Goal: Transaction & Acquisition: Obtain resource

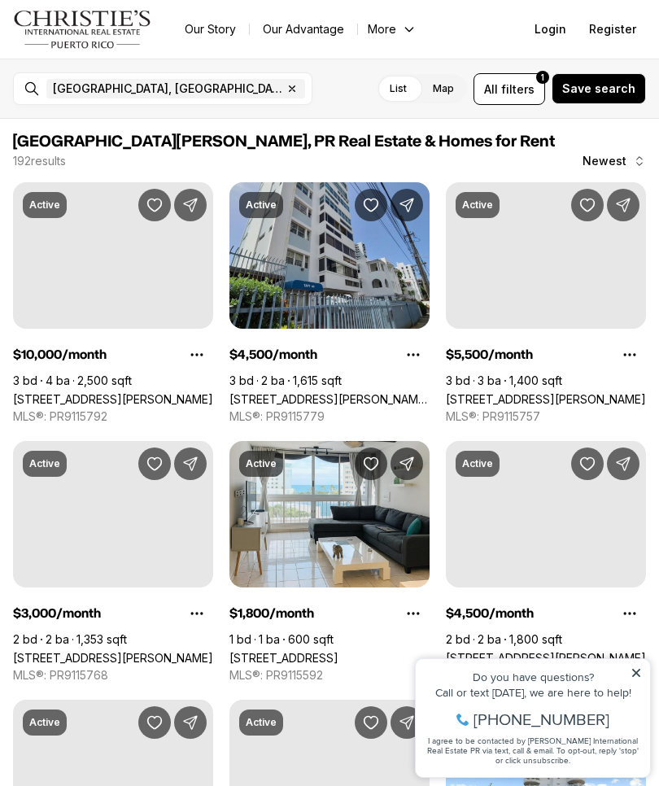
click at [520, 90] on span "filters" at bounding box center [517, 89] width 33 height 17
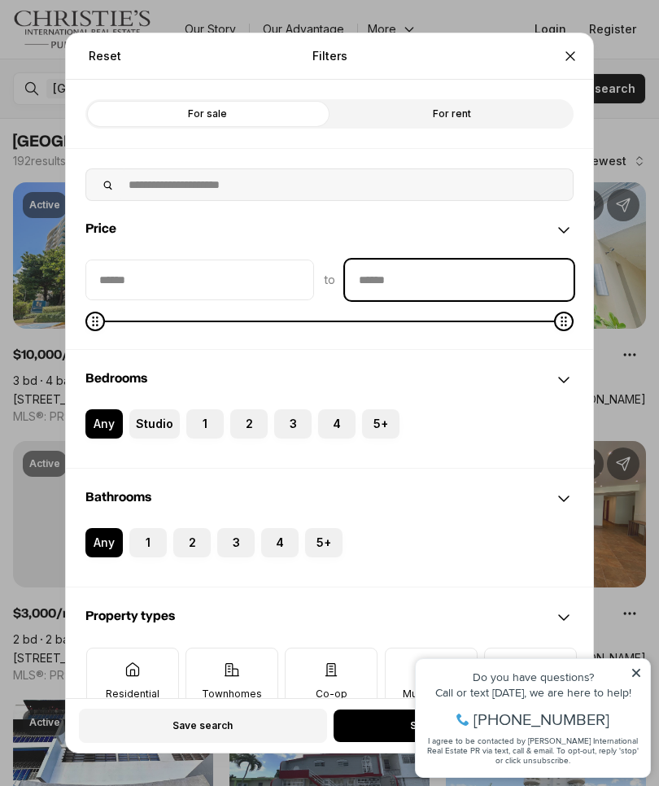
click at [462, 260] on input "priceMax" at bounding box center [459, 279] width 227 height 39
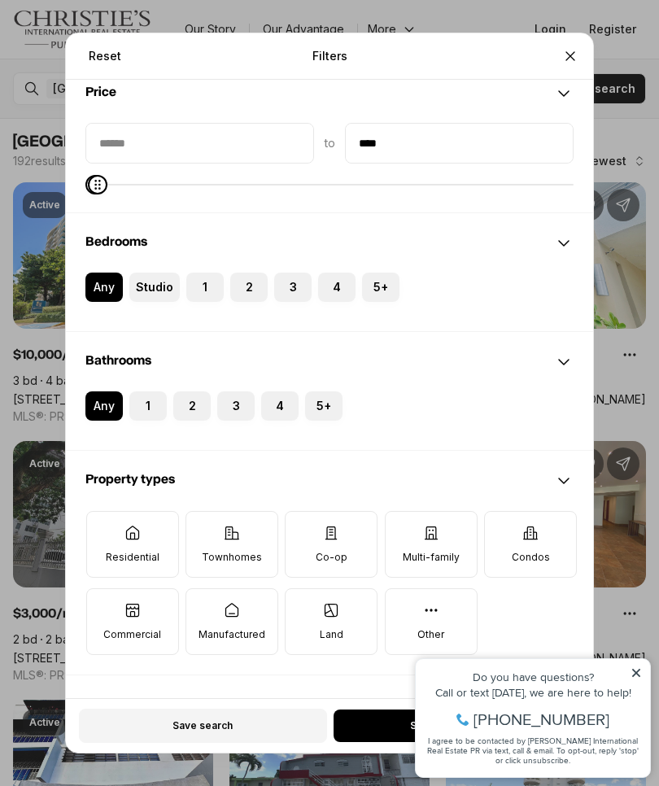
scroll to position [140, 0]
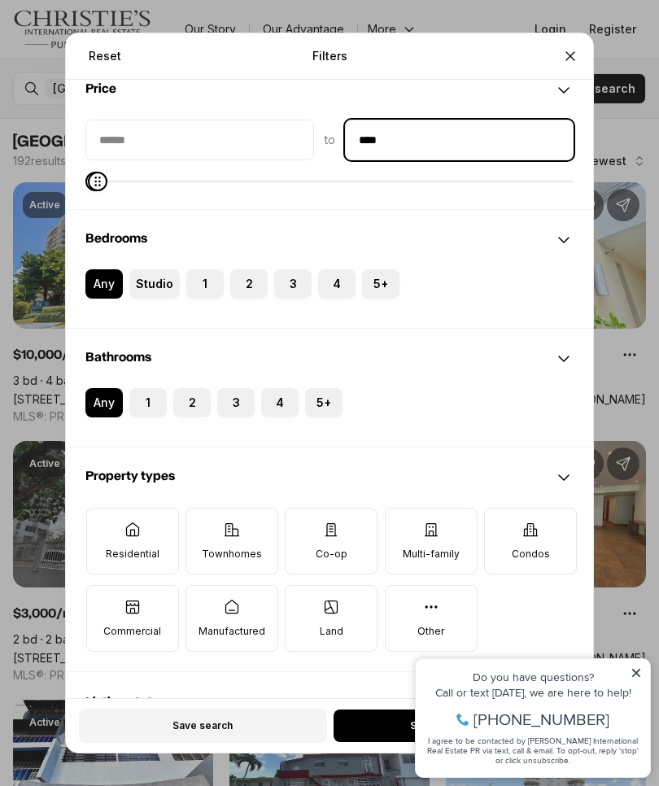
type input "****"
click at [138, 388] on button "1" at bounding box center [137, 396] width 16 height 16
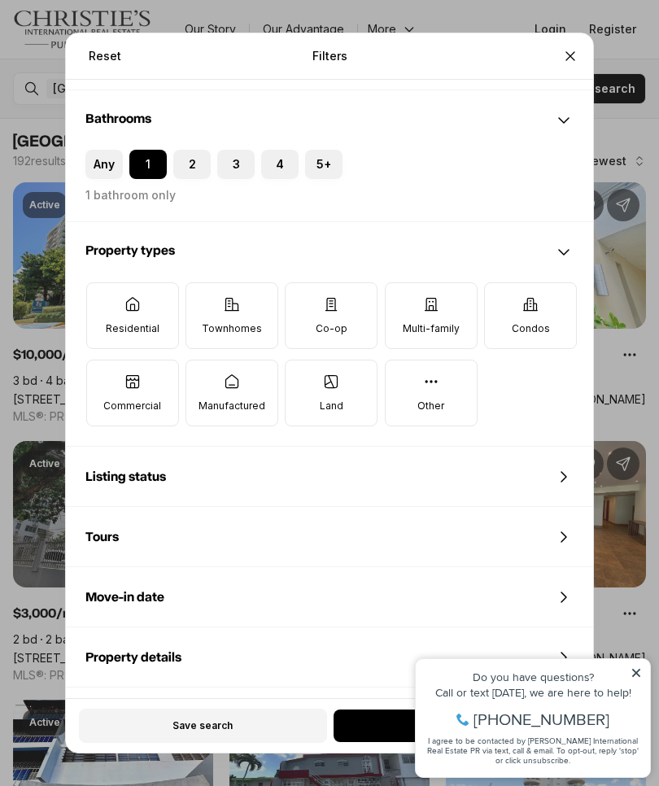
scroll to position [382, 0]
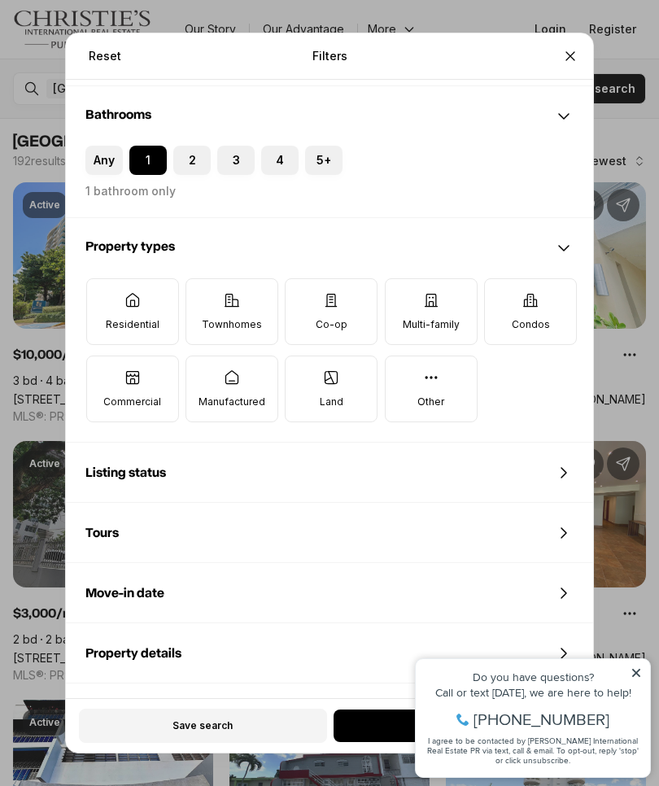
click at [633, 668] on div "Reset Filters Refine your search with more filters For sale For rent Price to *…" at bounding box center [329, 393] width 659 height 786
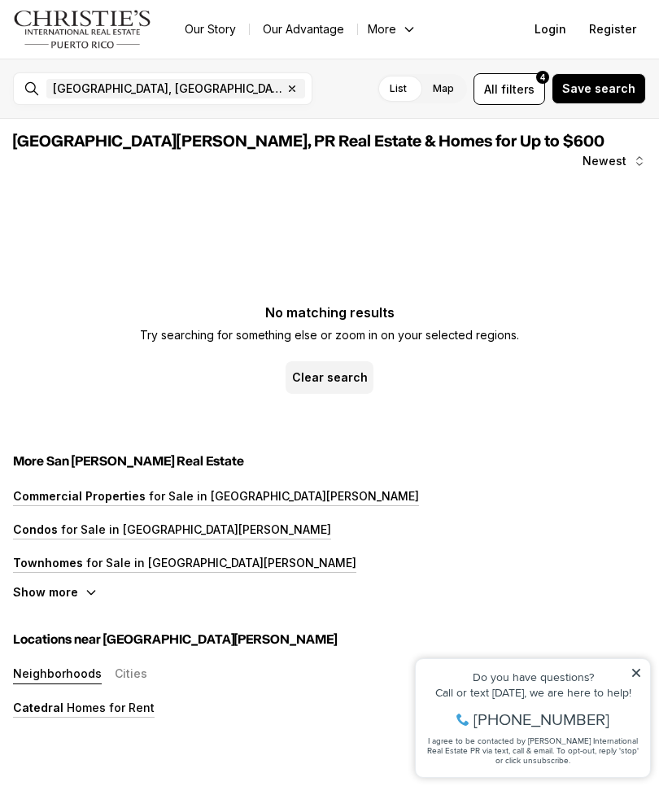
click at [633, 670] on icon at bounding box center [636, 673] width 8 height 8
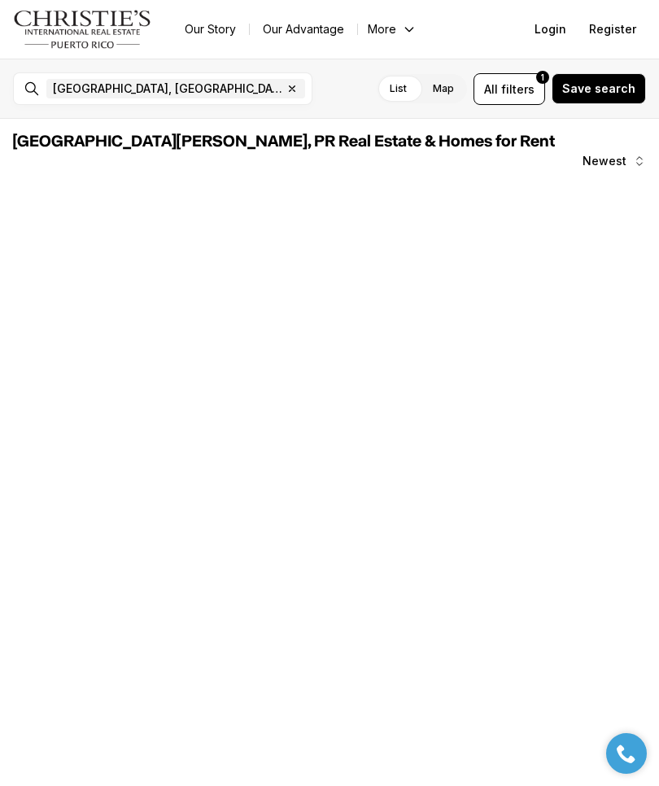
click at [520, 92] on span "filters" at bounding box center [517, 89] width 33 height 17
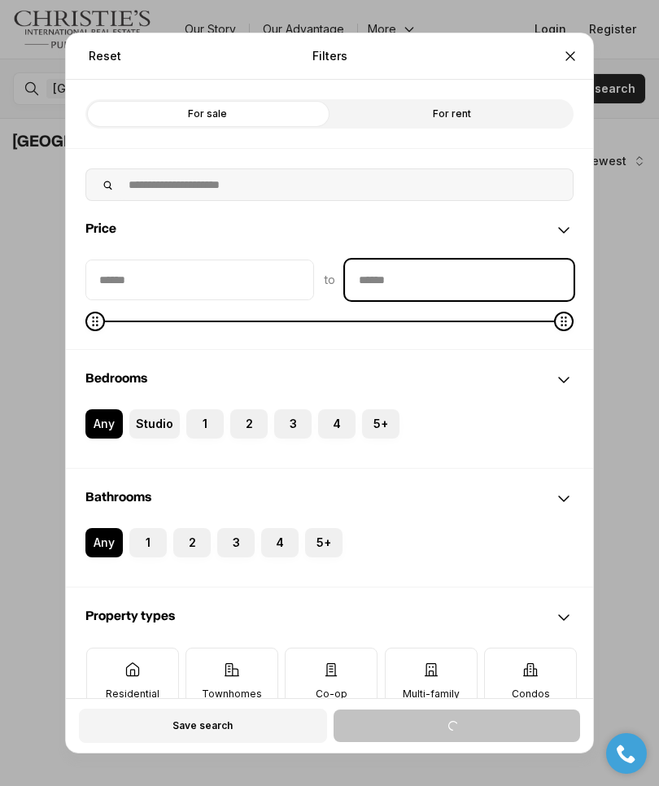
click at [437, 260] on input "priceMax" at bounding box center [459, 279] width 227 height 39
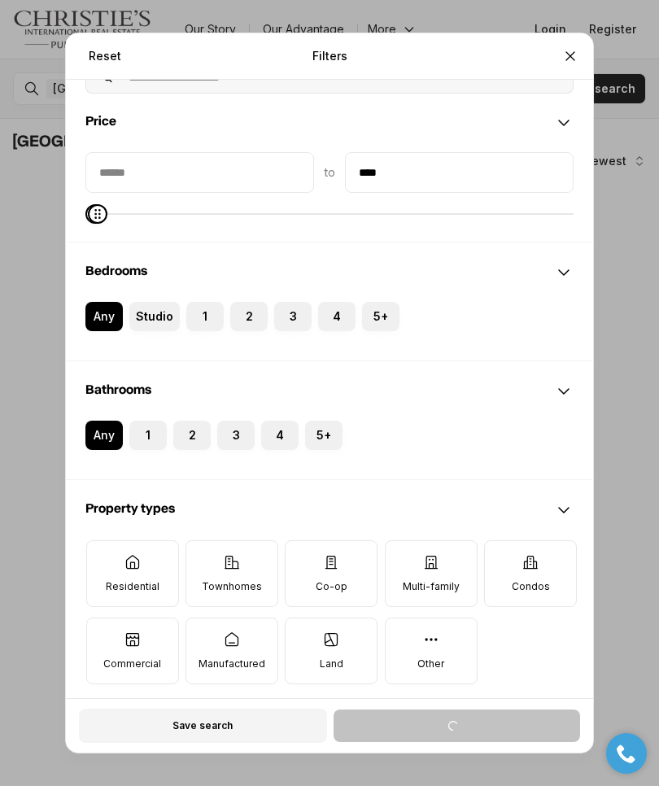
scroll to position [105, 0]
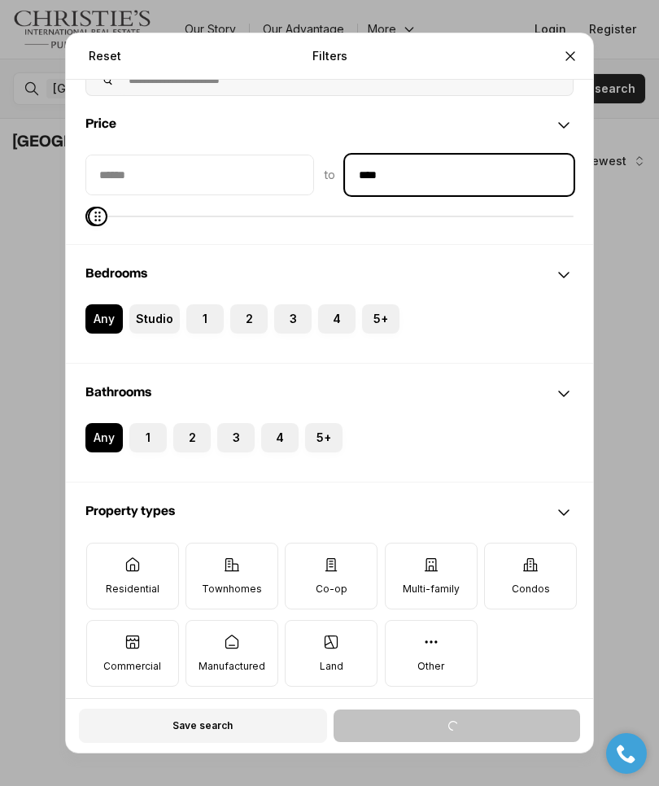
type input "****"
click at [137, 423] on button "1" at bounding box center [137, 431] width 16 height 16
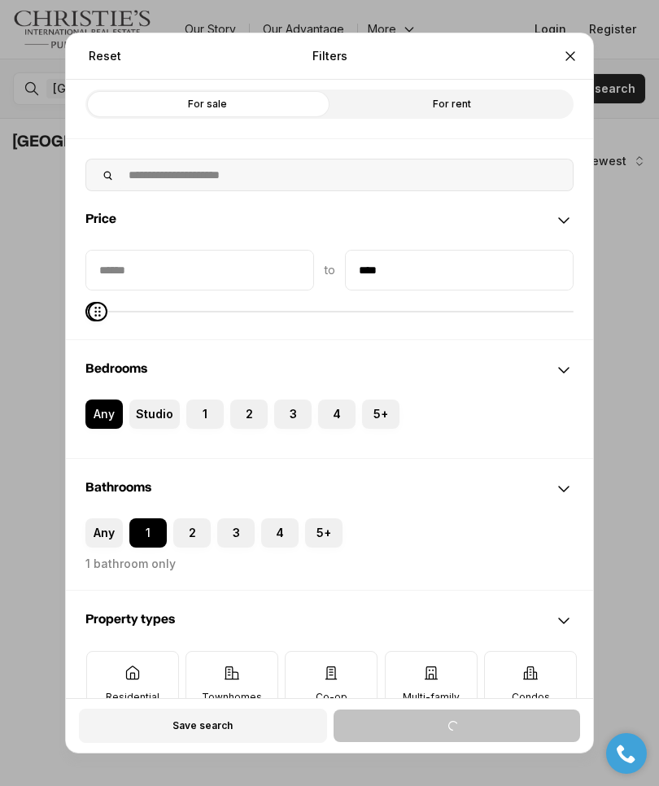
scroll to position [7, 0]
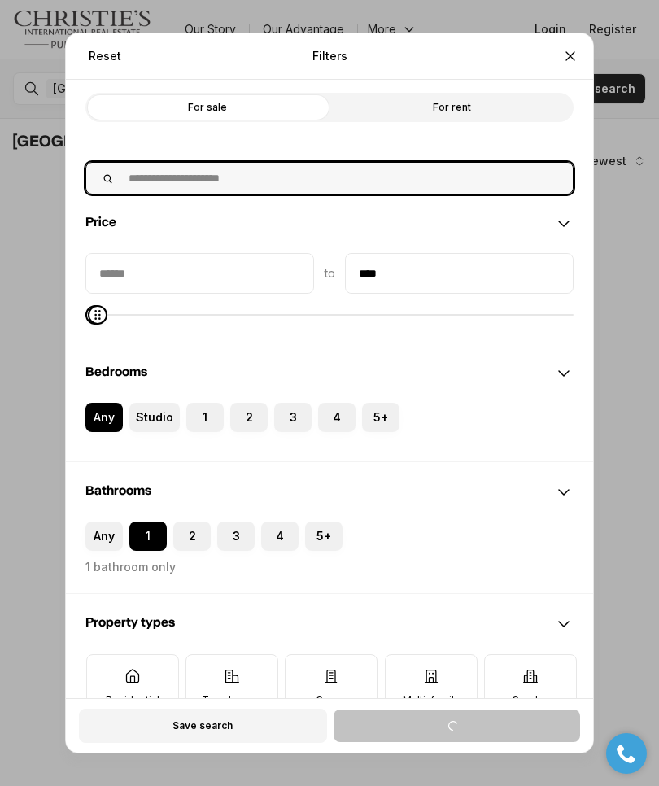
click at [524, 163] on input "text" at bounding box center [346, 178] width 454 height 31
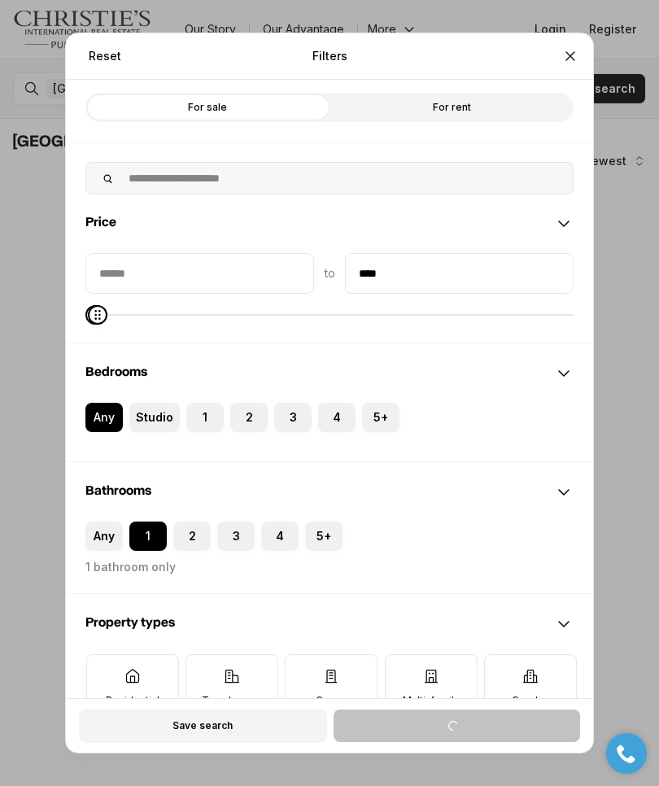
click at [314, 111] on div "For sale For rent" at bounding box center [329, 107] width 527 height 69
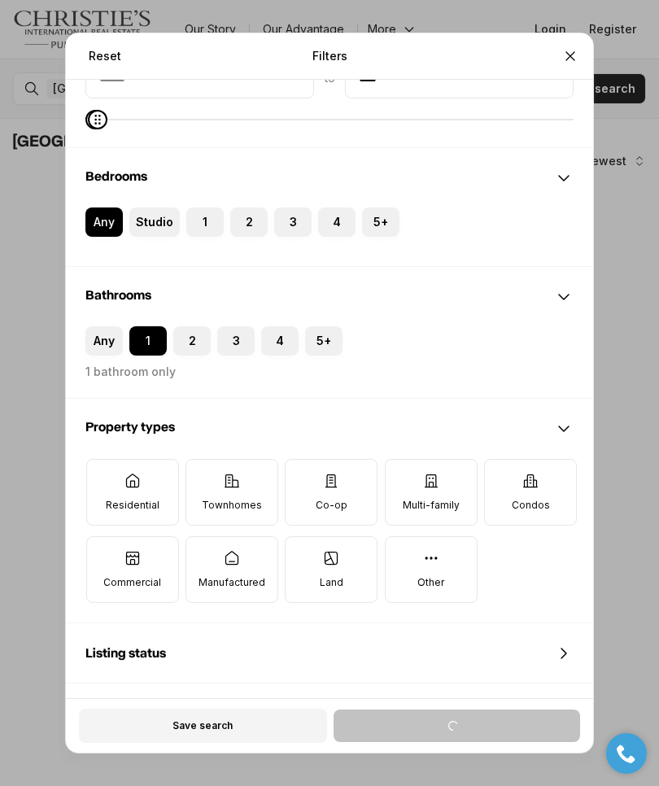
scroll to position [223, 0]
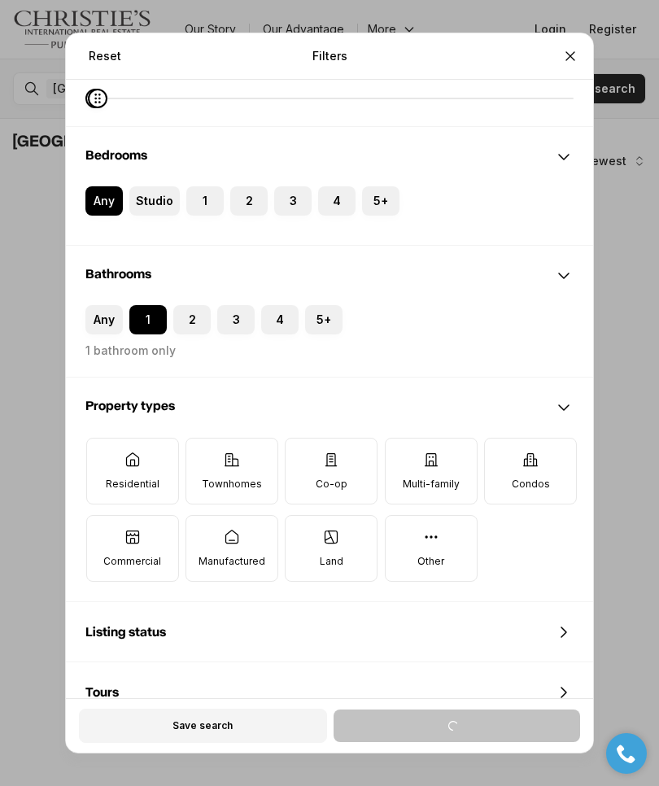
click at [426, 529] on icon at bounding box center [431, 537] width 16 height 16
click at [402, 518] on button "Other" at bounding box center [393, 524] width 16 height 16
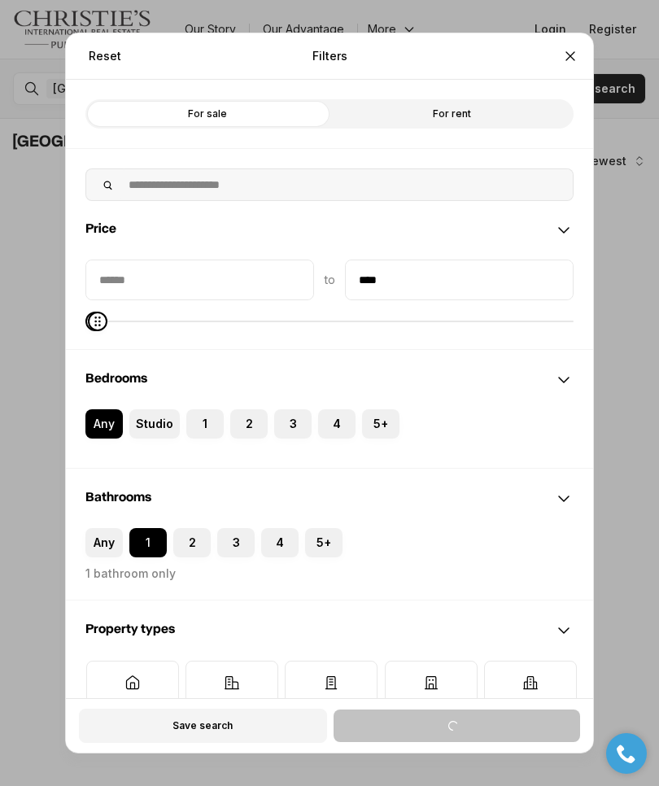
click at [486, 149] on div at bounding box center [329, 175] width 527 height 52
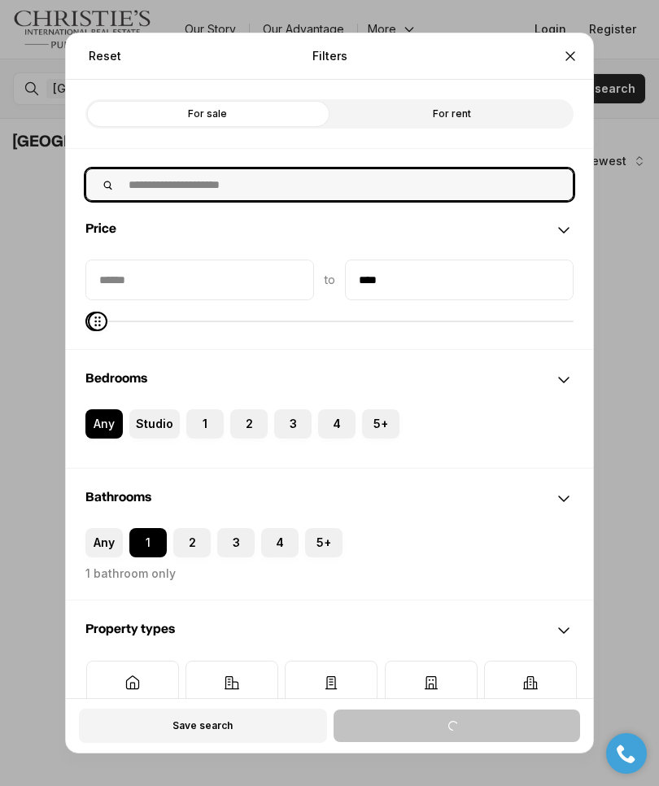
click at [501, 169] on input "text" at bounding box center [346, 184] width 454 height 31
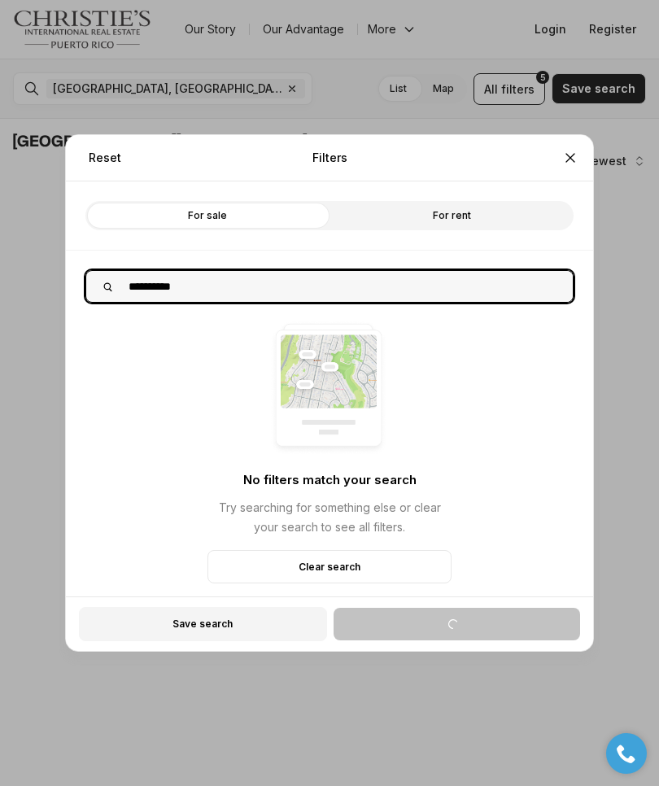
type input "**********"
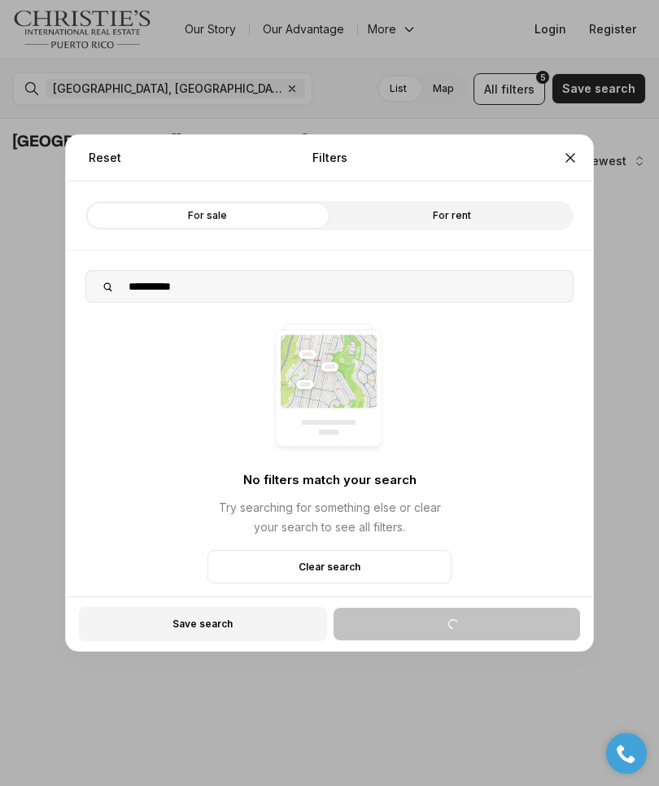
click at [579, 150] on button "Close" at bounding box center [570, 158] width 33 height 33
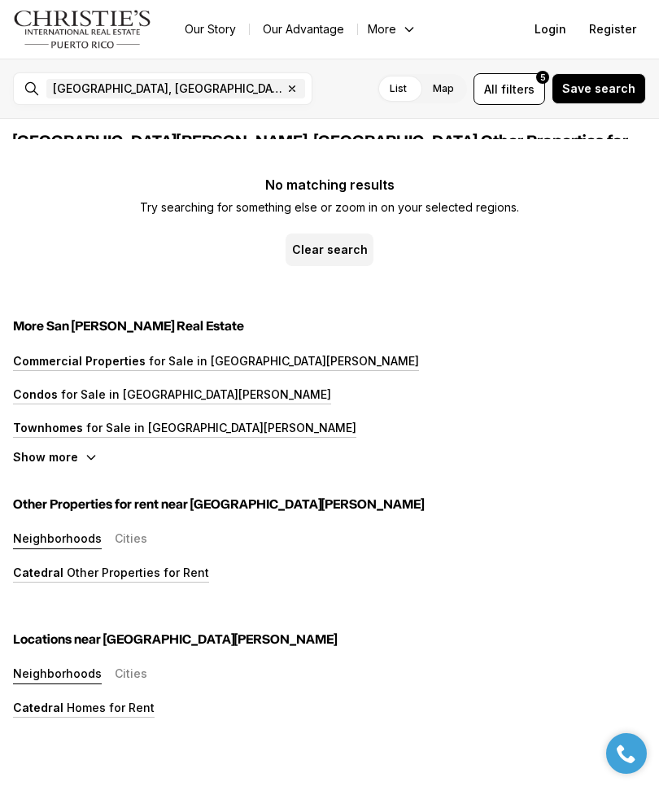
click at [528, 89] on span "filters" at bounding box center [517, 89] width 33 height 17
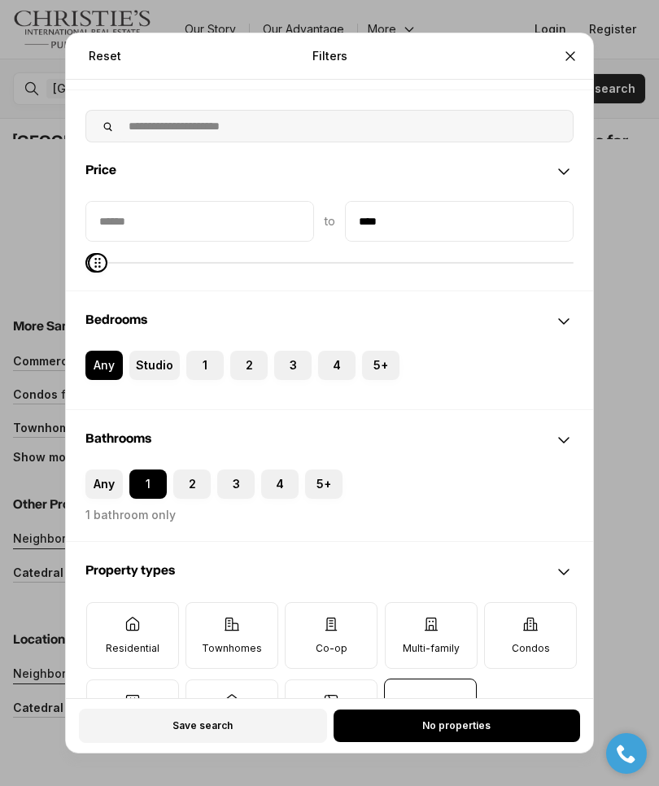
scroll to position [61, 0]
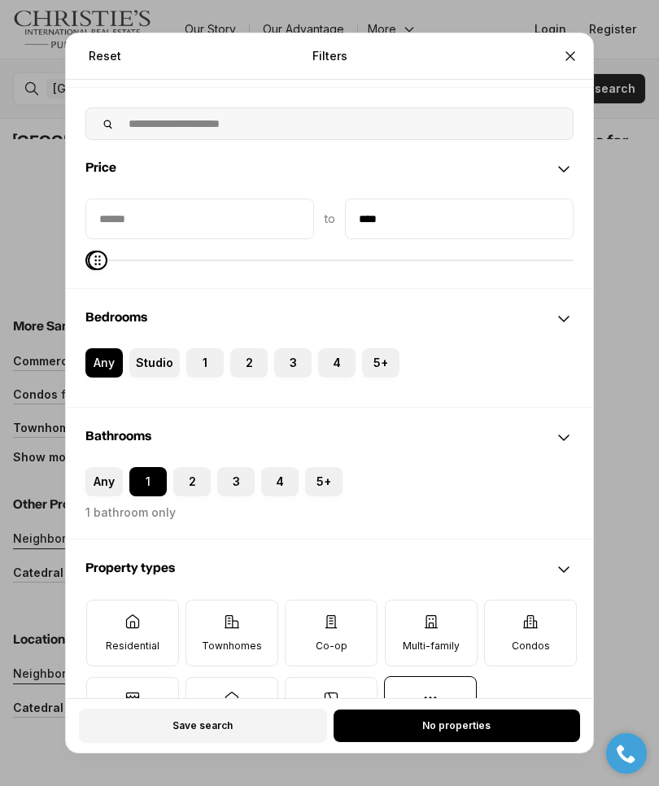
click at [628, 520] on div "Reset Filters Refine your search with more filters For sale For rent Price to *…" at bounding box center [329, 393] width 659 height 786
